Goal: Task Accomplishment & Management: Manage account settings

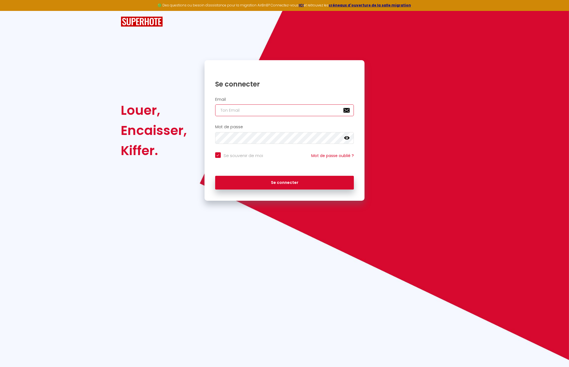
type input "[EMAIL_ADDRESS][DOMAIN_NAME]"
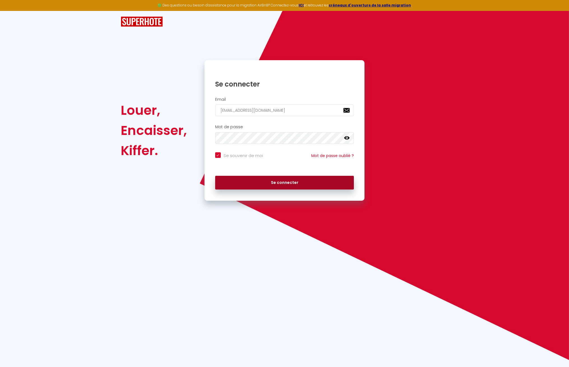
click at [281, 187] on button "Se connecter" at bounding box center [284, 183] width 139 height 14
checkbox input "true"
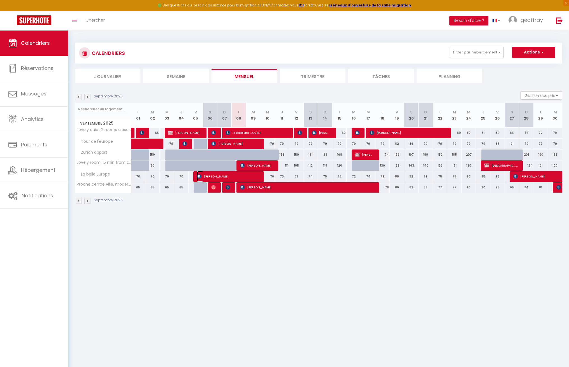
click at [251, 178] on span "[PERSON_NAME]" at bounding box center [228, 176] width 62 height 11
select select "OK"
select select "1"
select select "0"
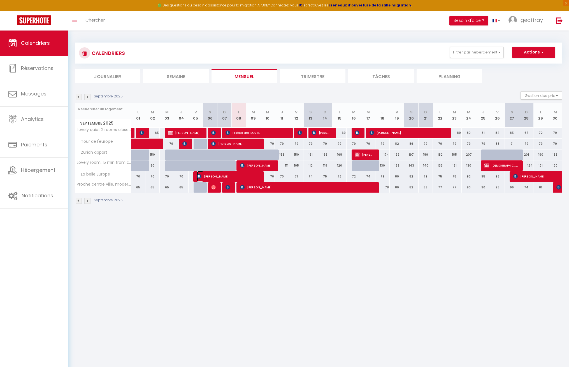
select select "1"
select select
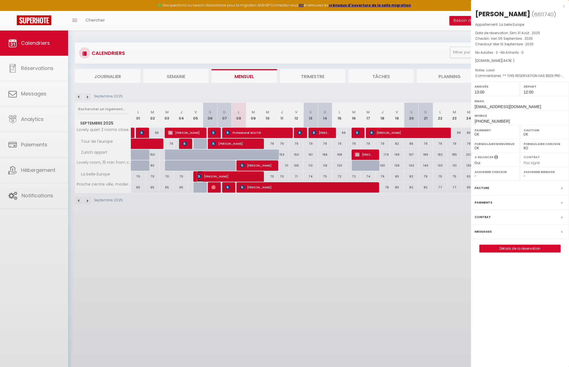
select select "45029"
